Goal: Information Seeking & Learning: Learn about a topic

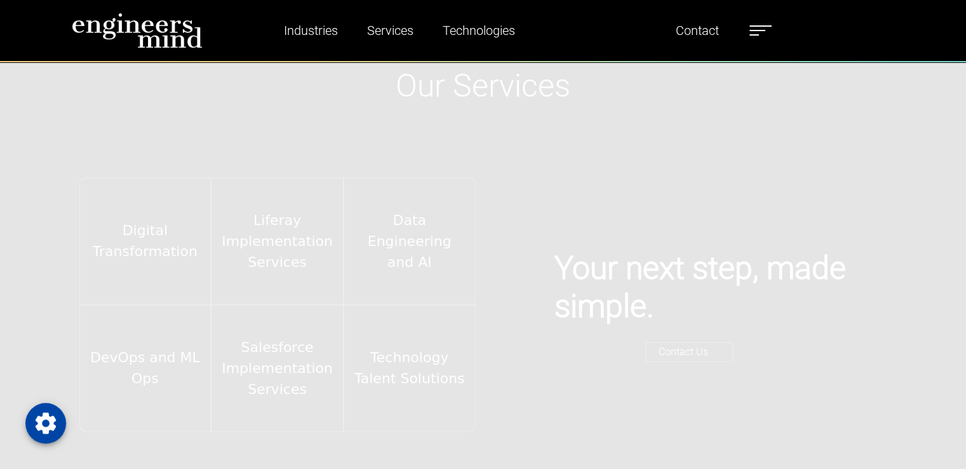
scroll to position [1920, 0]
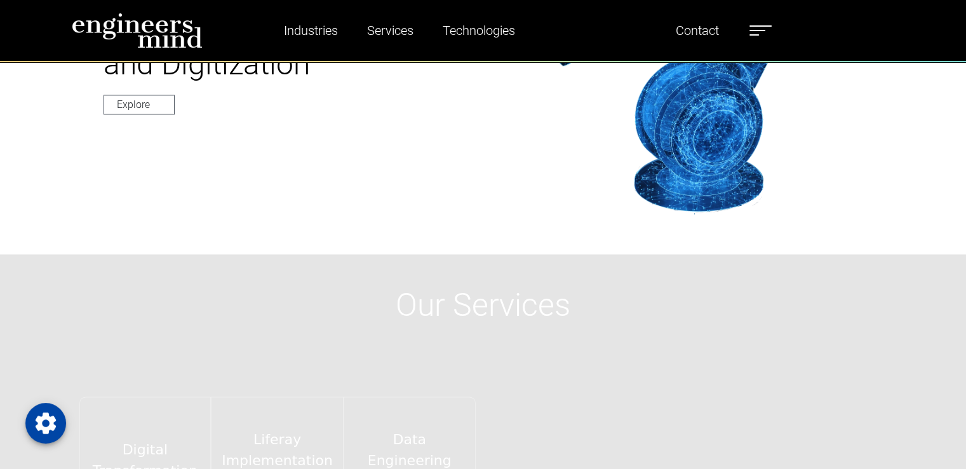
scroll to position [1690, 0]
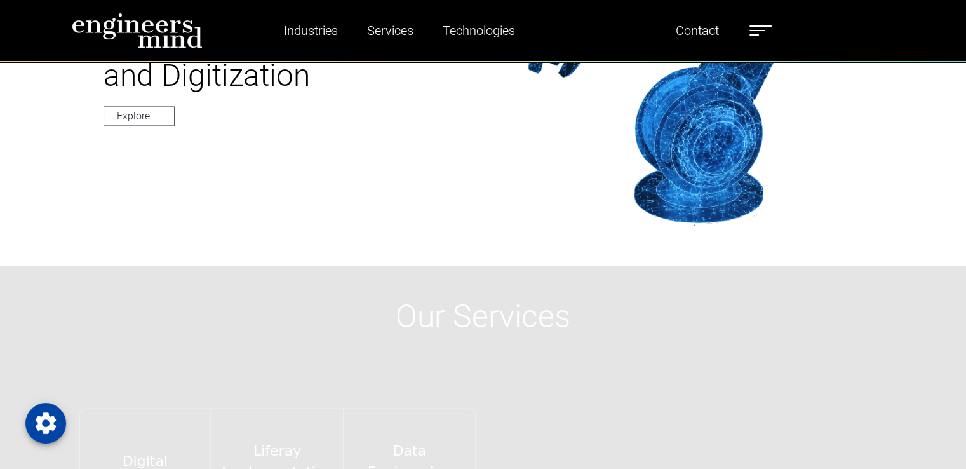
click at [762, 30] on span at bounding box center [758, 30] width 16 height 1
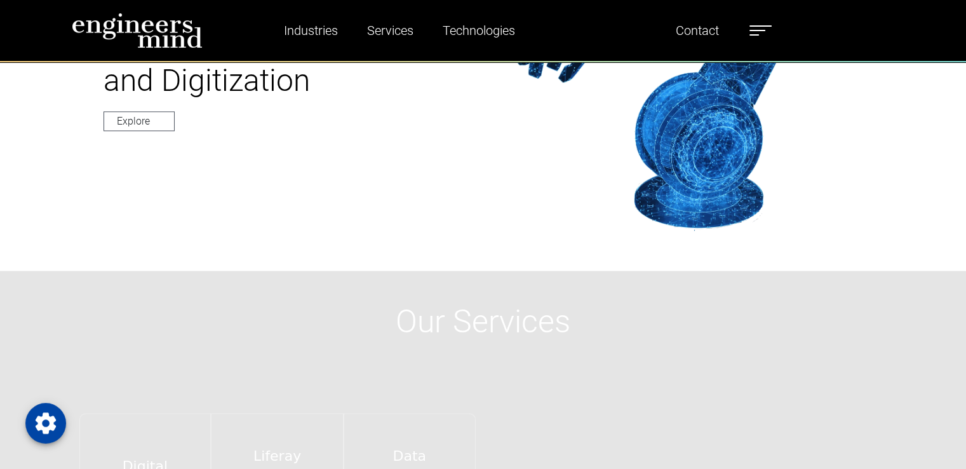
click at [761, 32] on label at bounding box center [761, 30] width 22 height 17
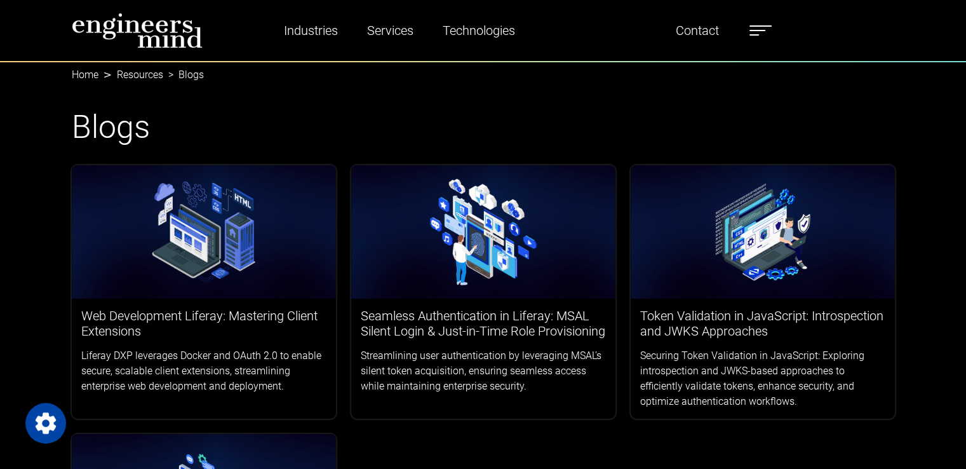
click at [760, 30] on span at bounding box center [758, 30] width 16 height 1
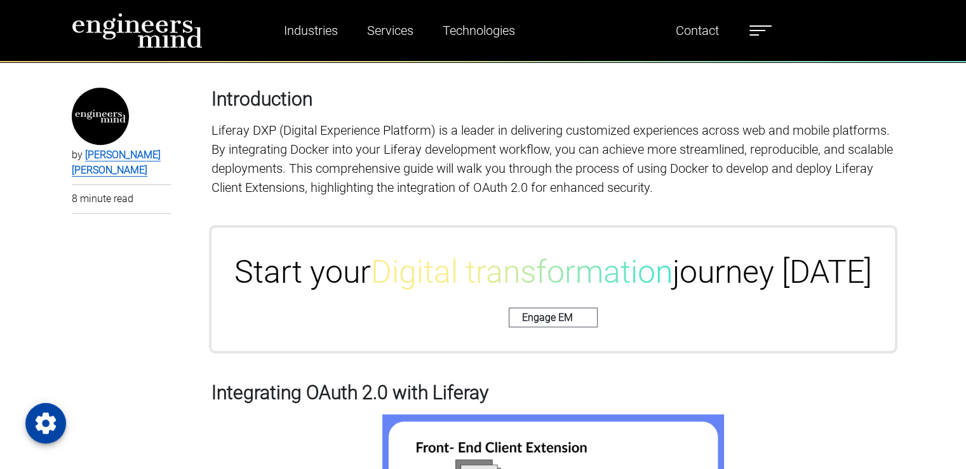
scroll to position [487, 0]
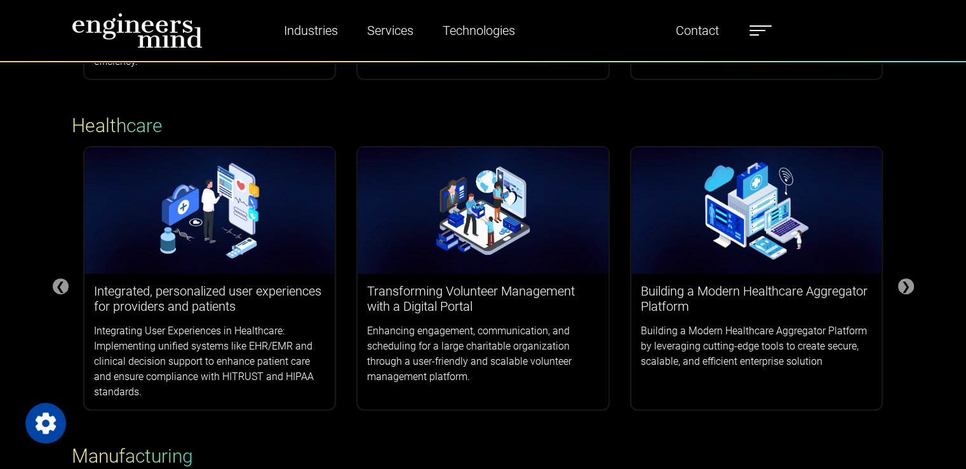
scroll to position [421, 0]
click at [906, 286] on div "❯" at bounding box center [906, 287] width 16 height 16
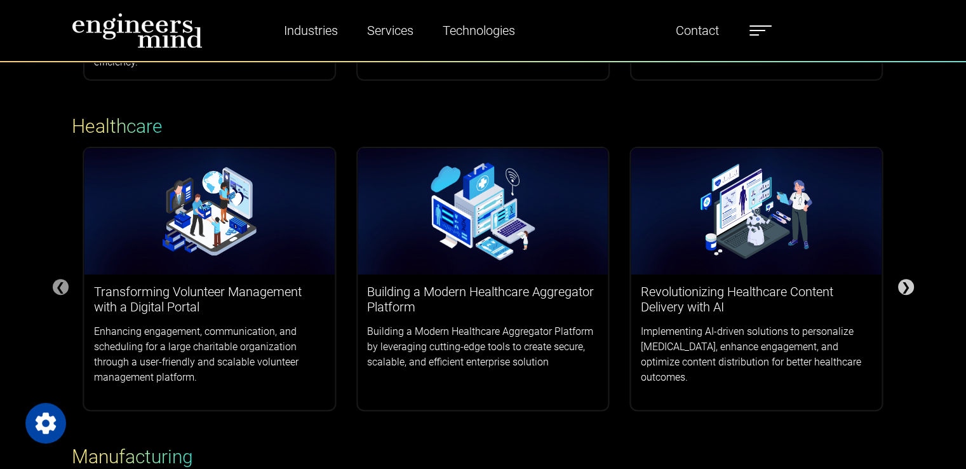
click at [906, 286] on div "❯" at bounding box center [906, 287] width 16 height 16
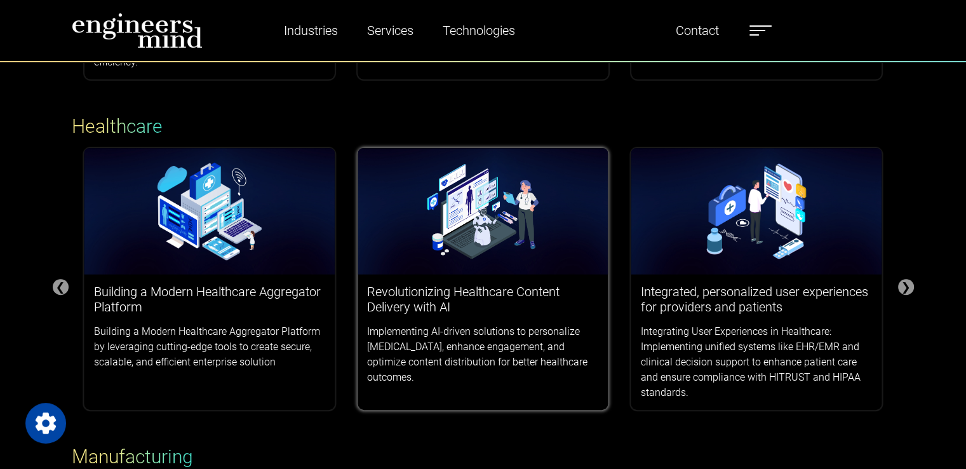
click at [474, 257] on img at bounding box center [483, 211] width 251 height 127
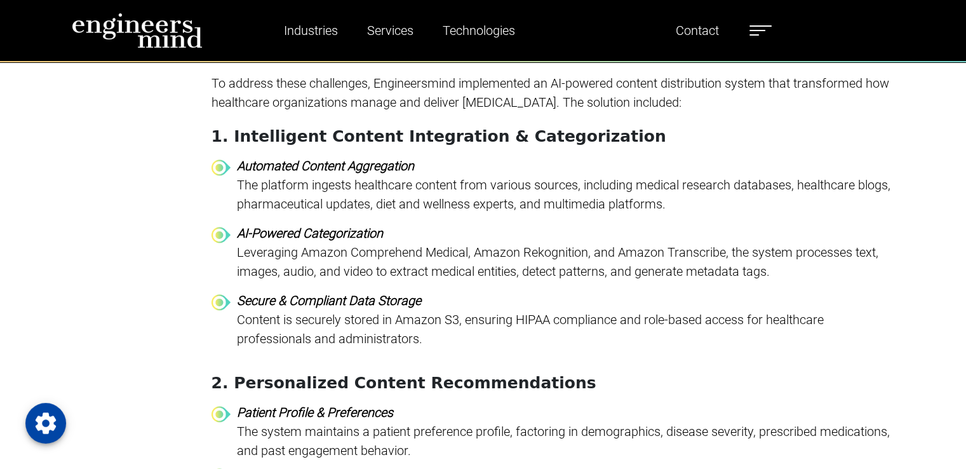
scroll to position [1744, 0]
